Goal: Information Seeking & Learning: Learn about a topic

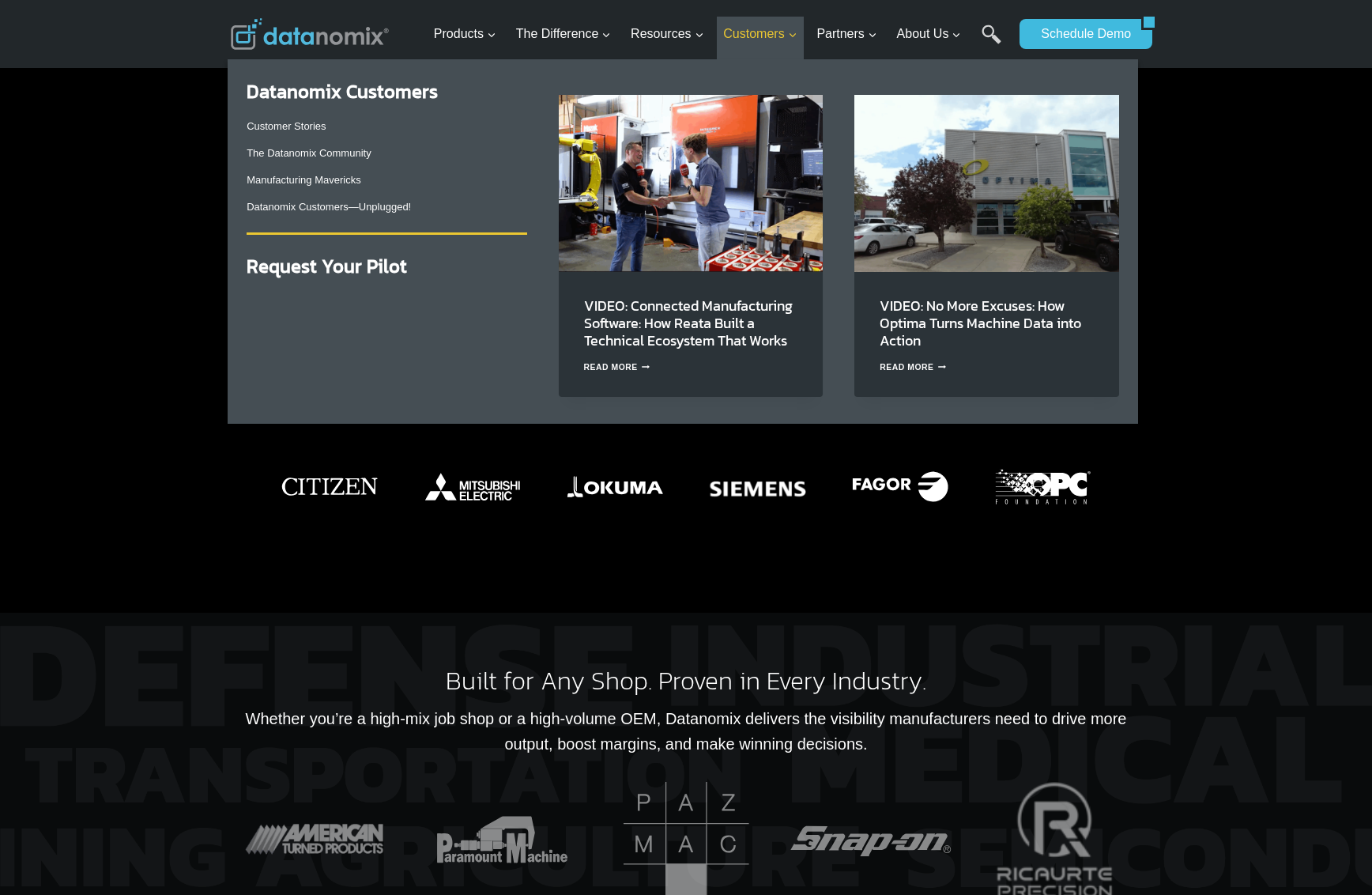
click at [792, 35] on icon "Expand" at bounding box center [792, 35] width 11 height 11
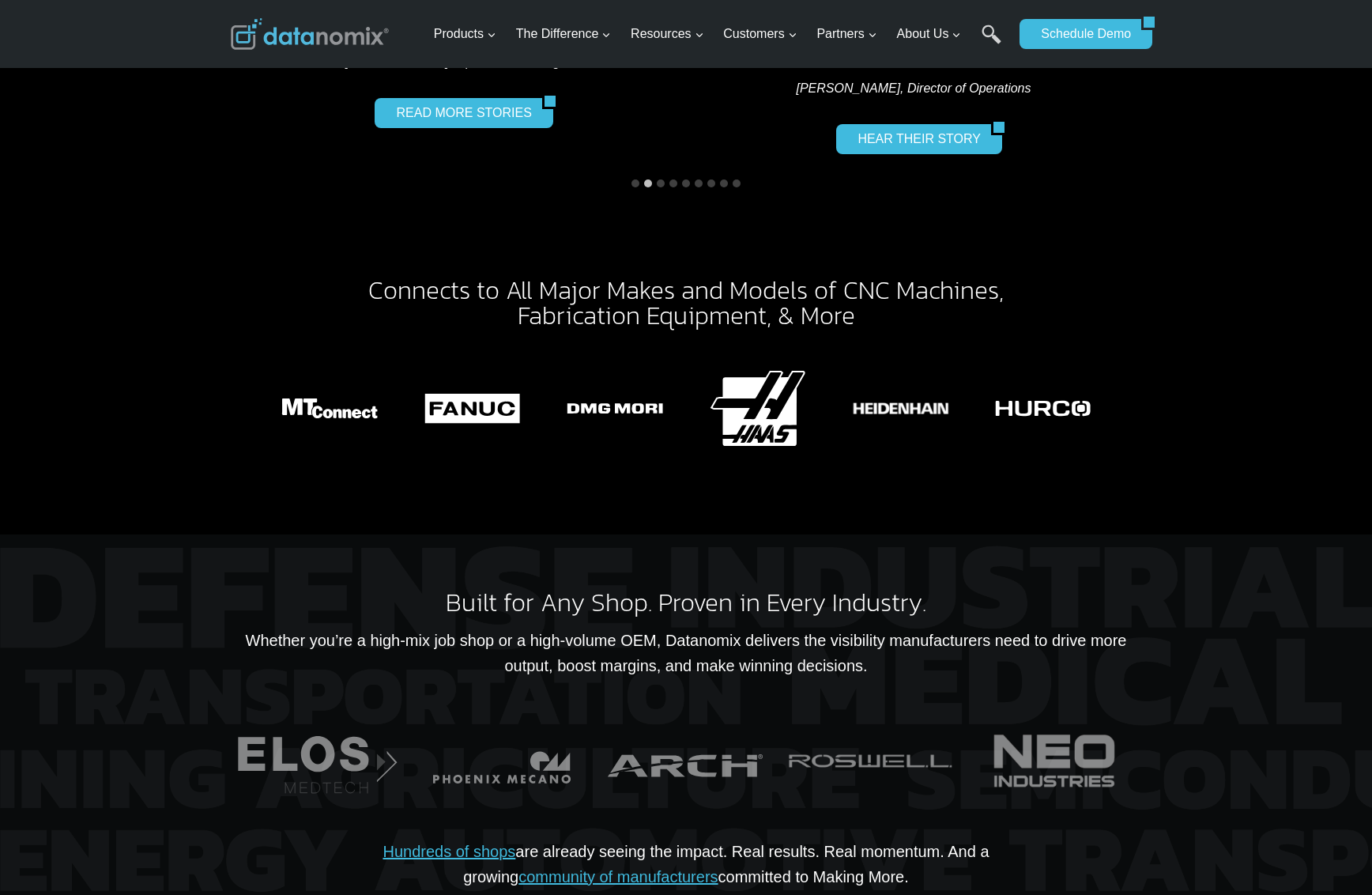
scroll to position [2610, 0]
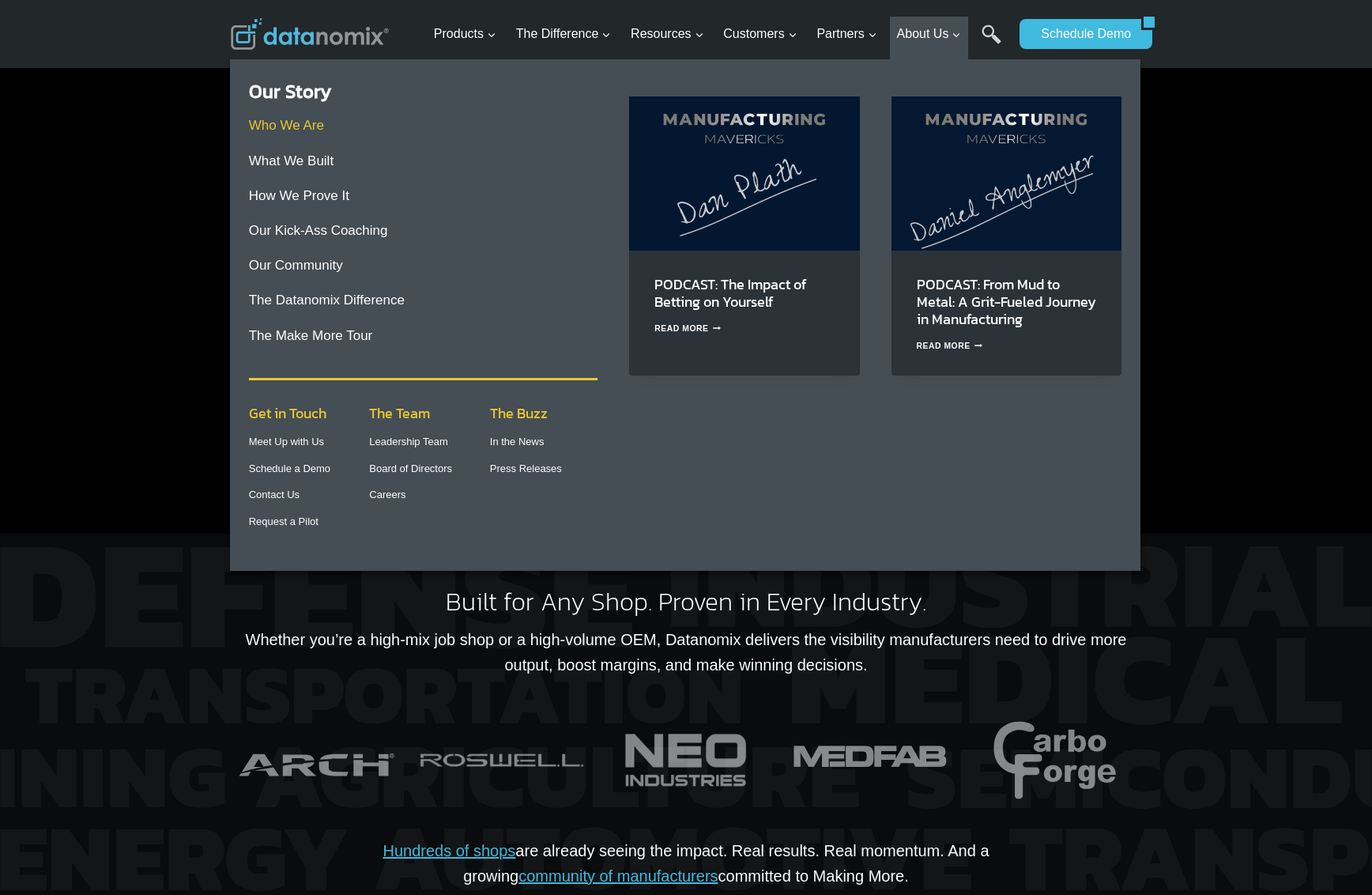
click at [309, 125] on link "Who We Are" at bounding box center [286, 125] width 75 height 15
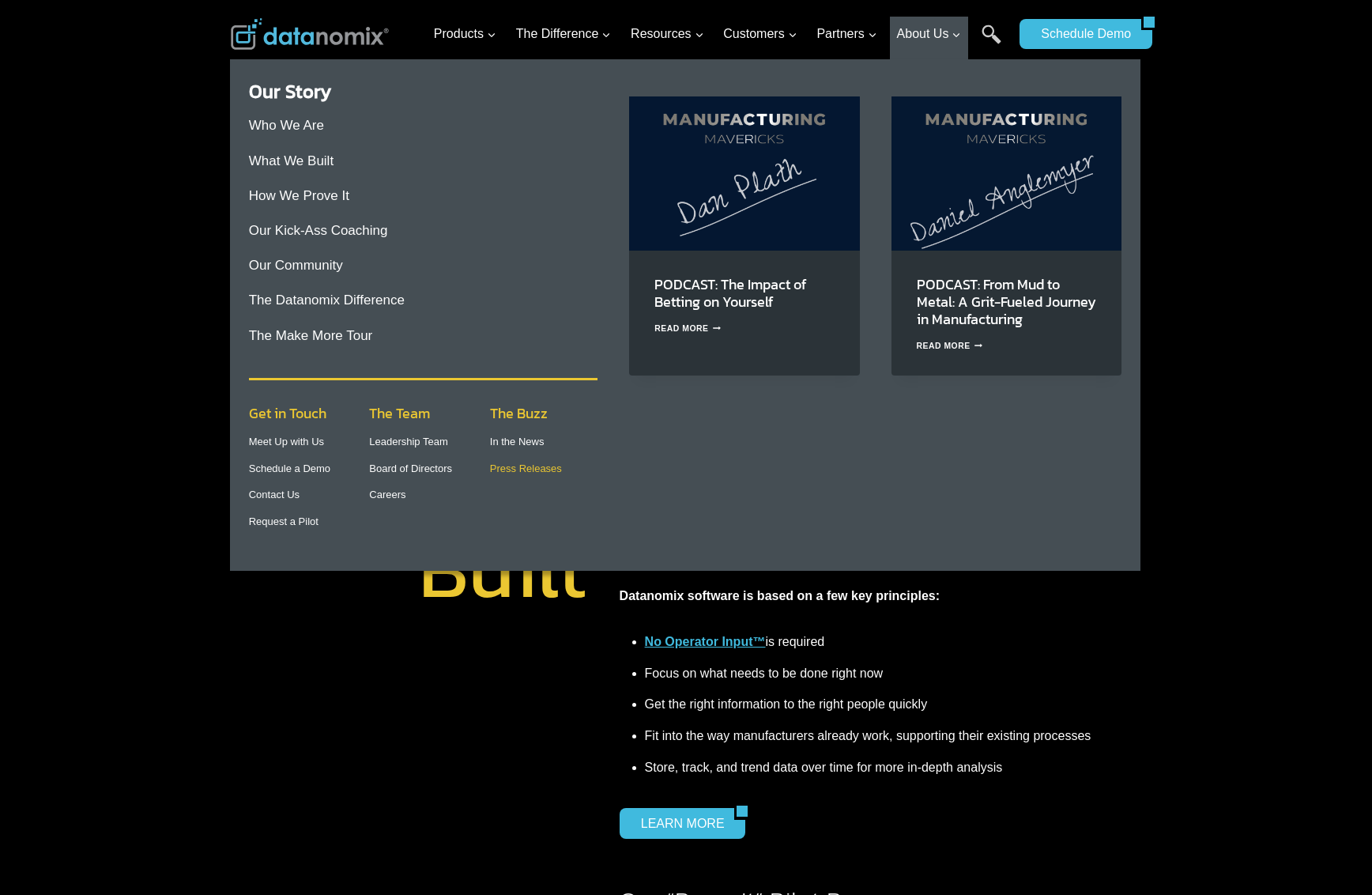
click at [511, 466] on link "Press Releases" at bounding box center [525, 468] width 72 height 12
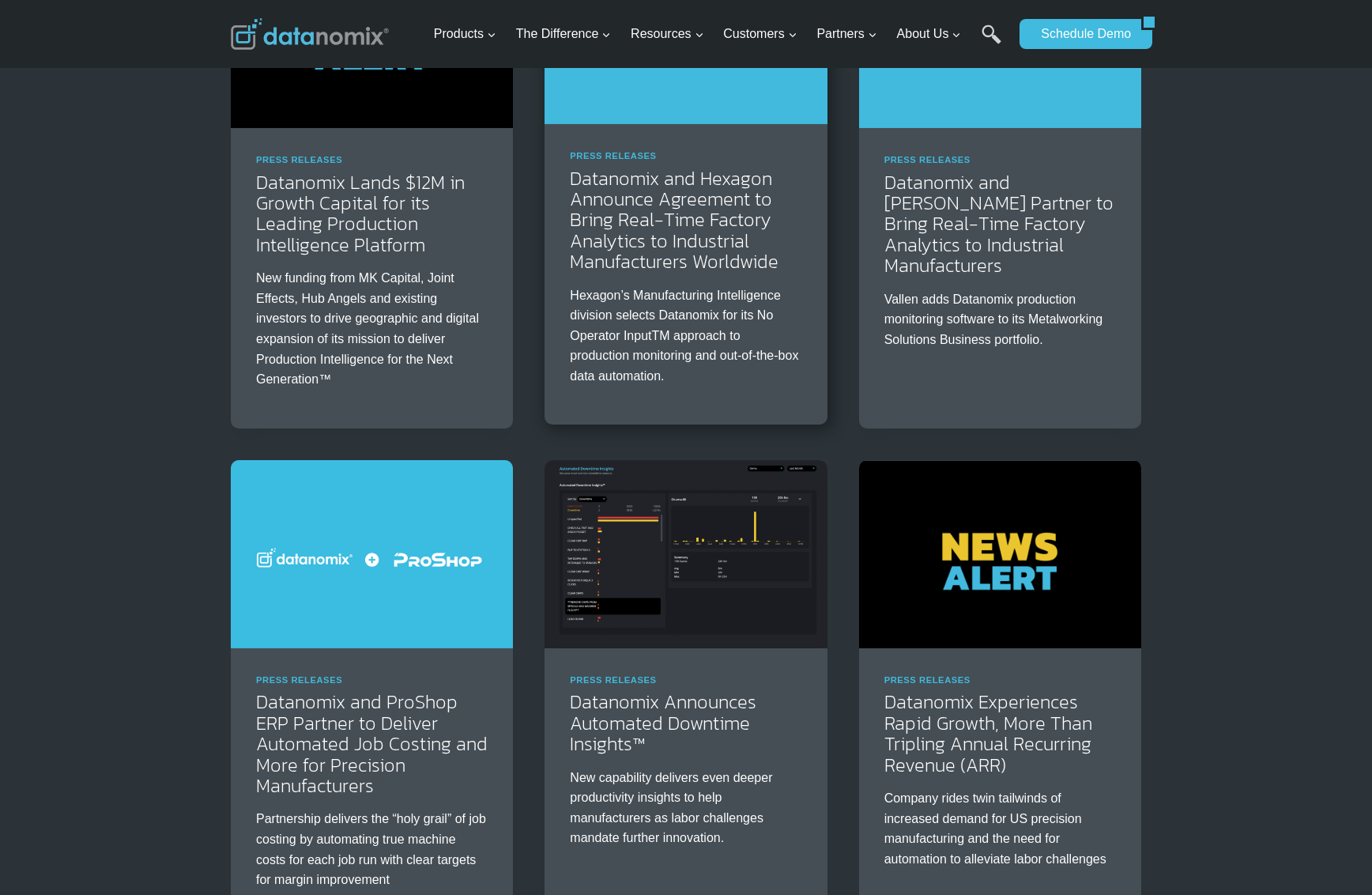
scroll to position [870, 0]
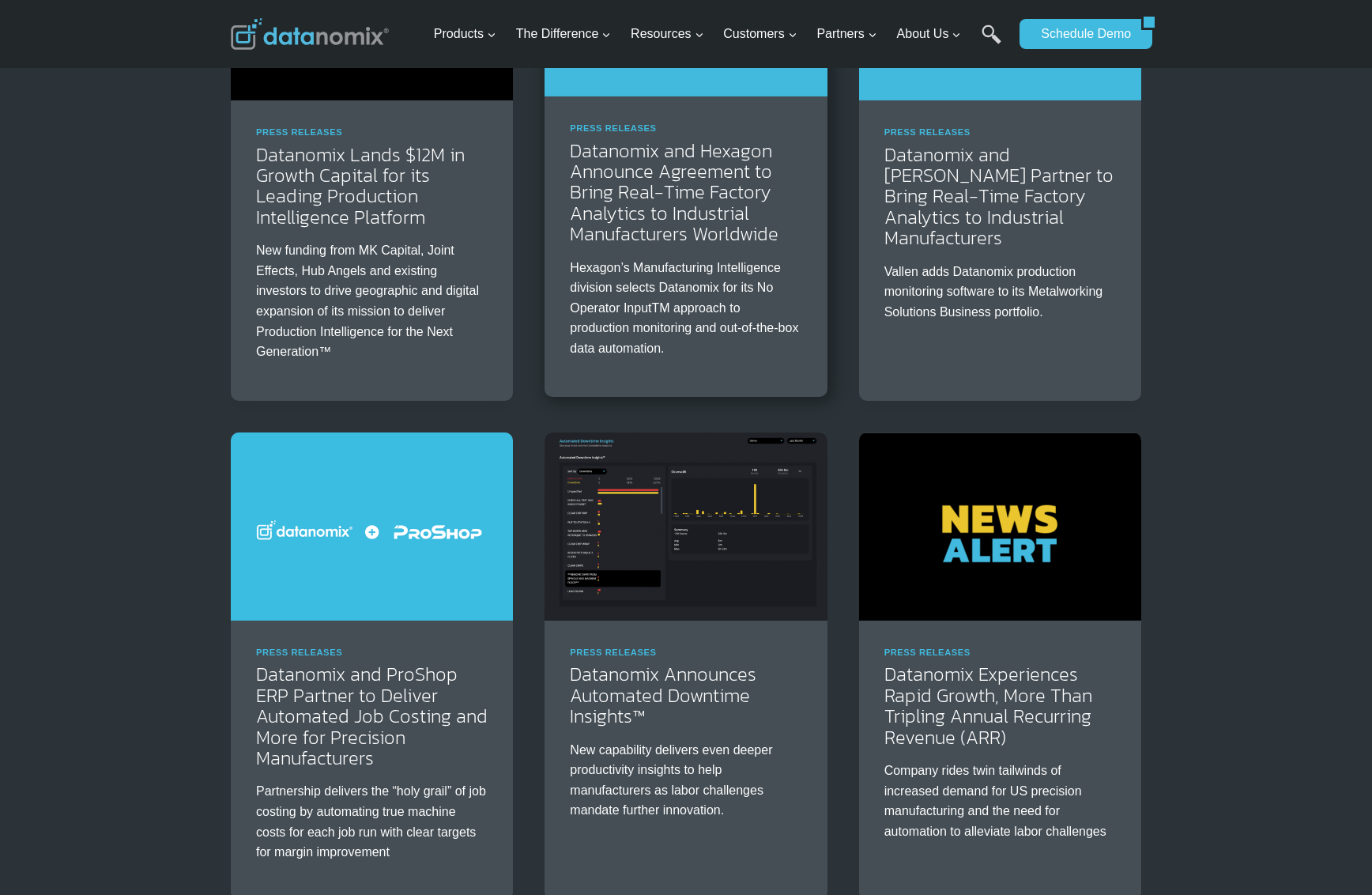
click at [720, 274] on p "Hexagon’s Manufacturing Intelligence division selects Datanomix for its No Oper…" at bounding box center [686, 309] width 232 height 101
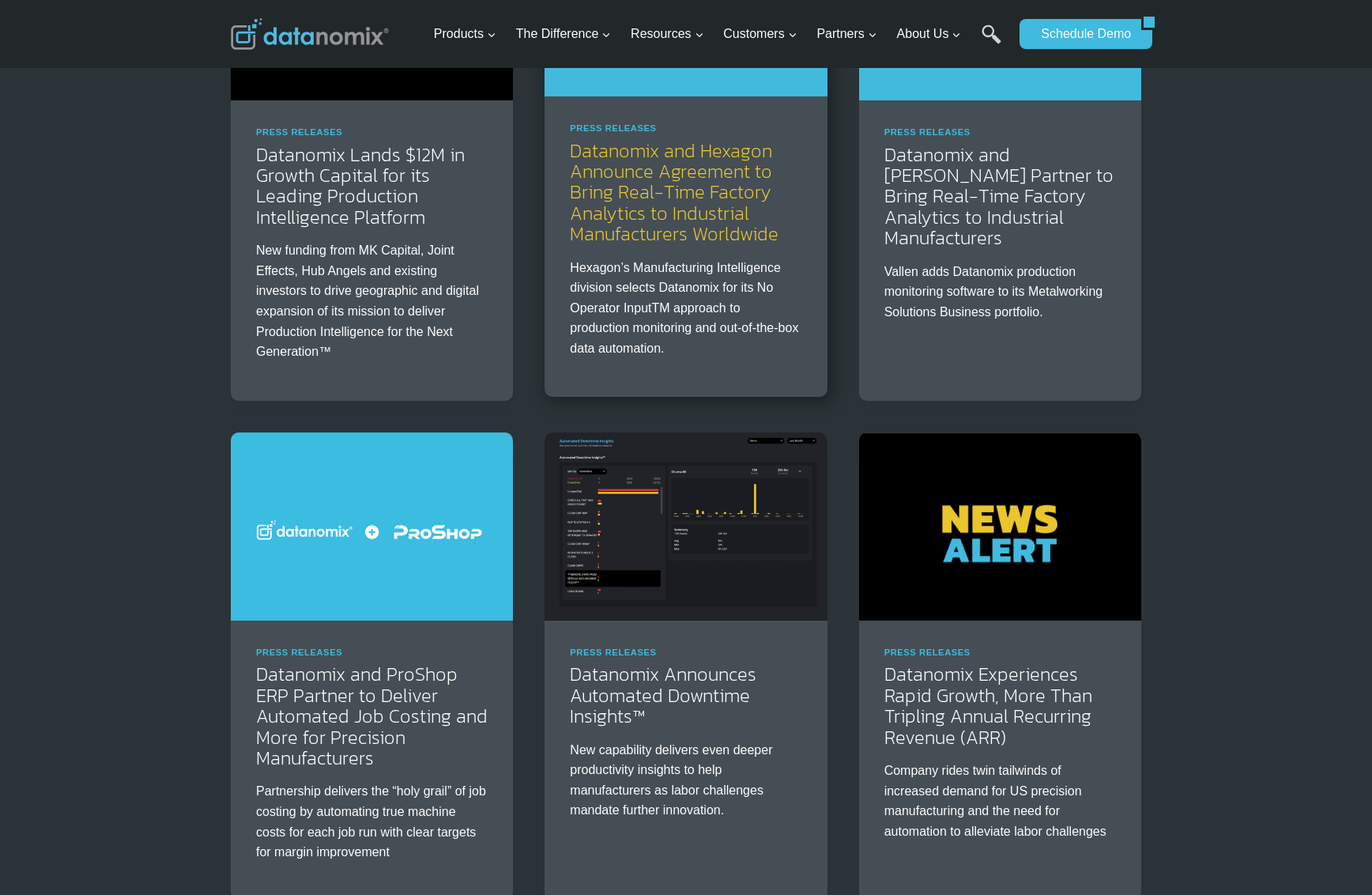
click at [694, 195] on link "Datanomix and Hexagon Announce Agreement to Bring Real-Time Factory Analytics t…" at bounding box center [674, 192] width 208 height 111
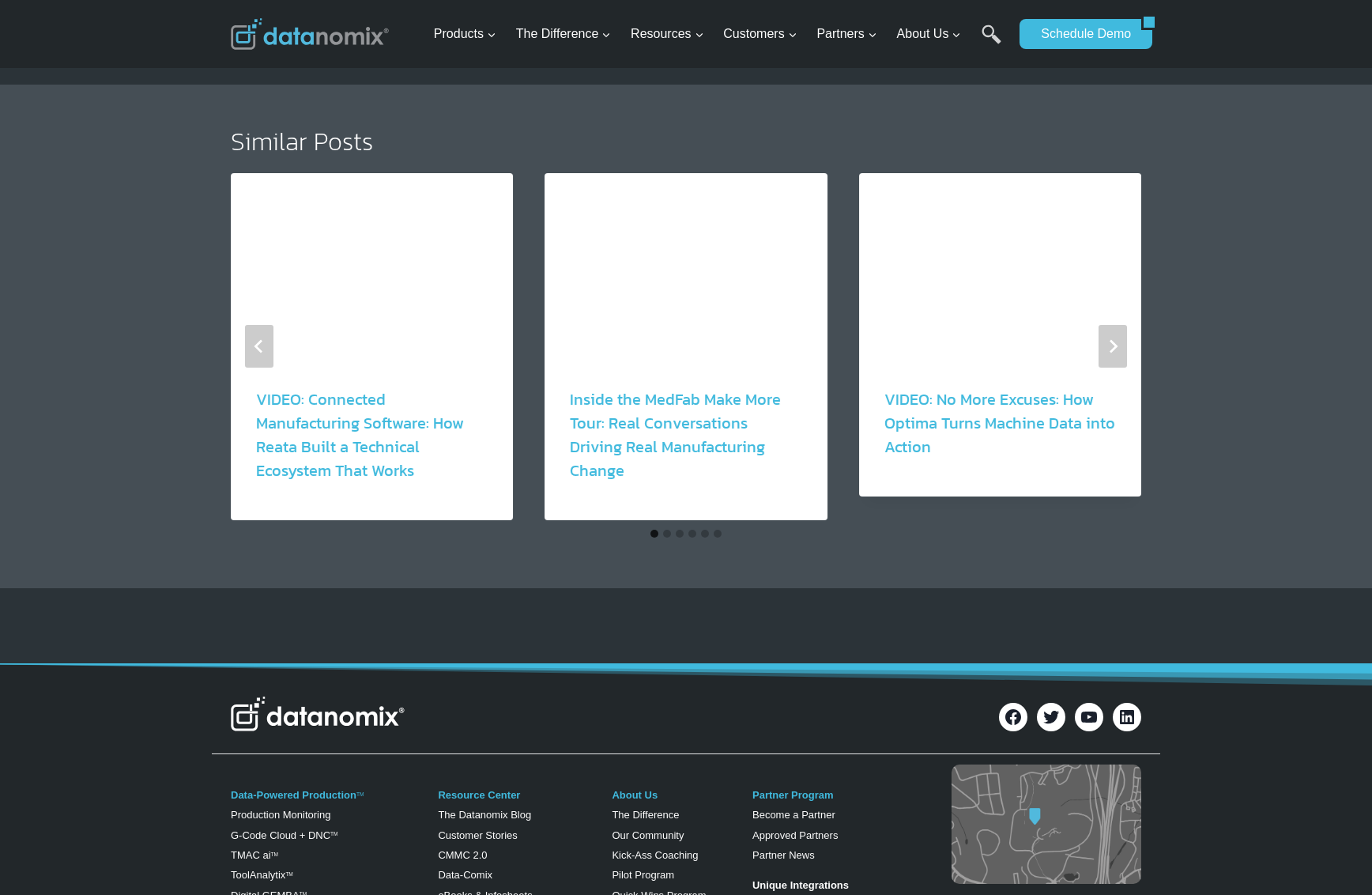
scroll to position [2689, 0]
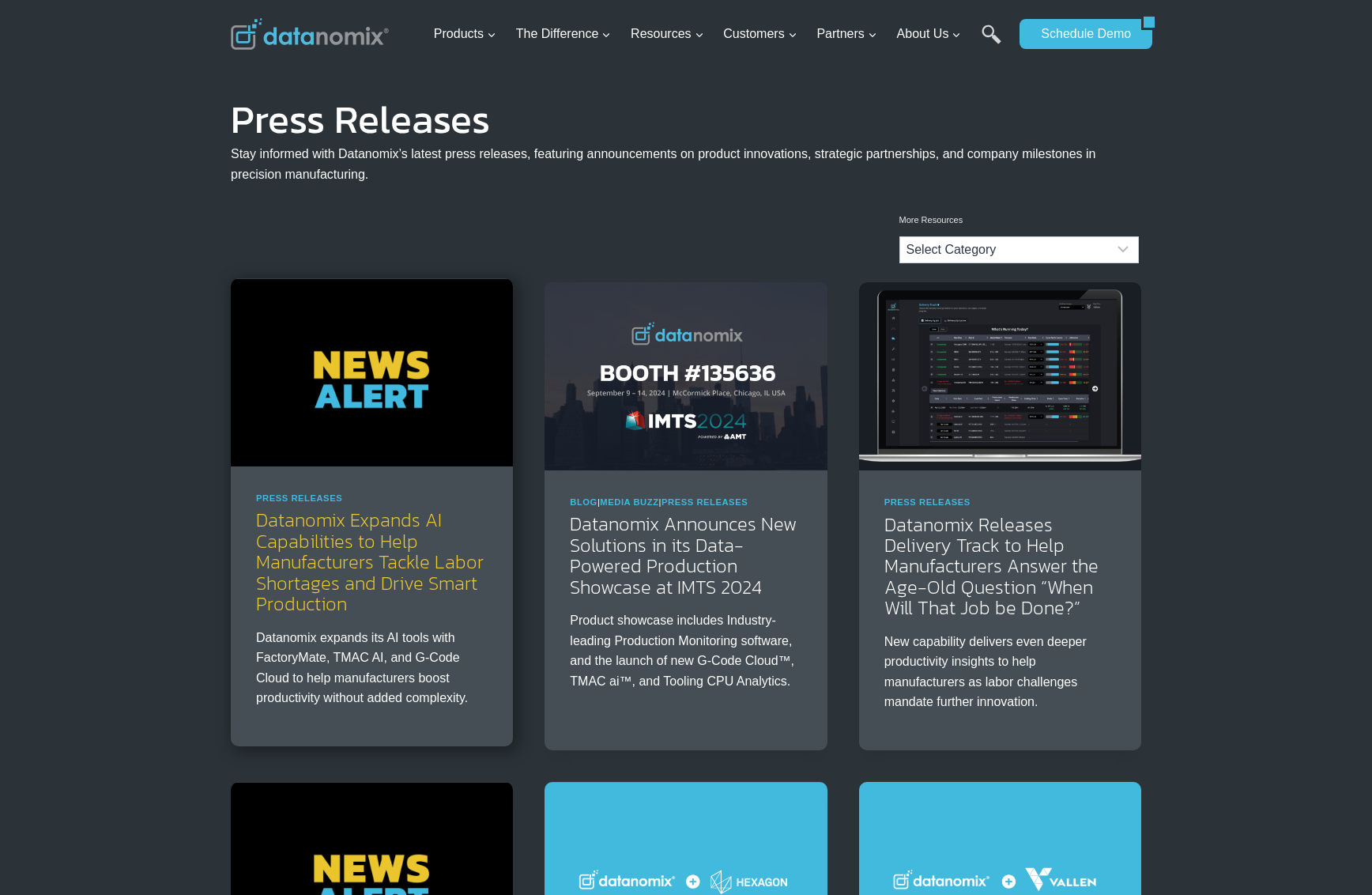
drag, startPoint x: 423, startPoint y: 550, endPoint x: 434, endPoint y: 541, distance: 14.2
